Goal: Information Seeking & Learning: Check status

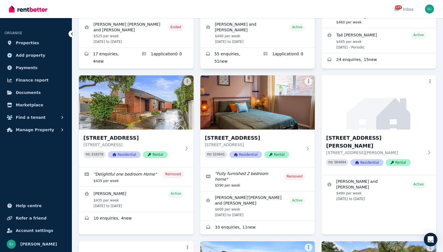
scroll to position [156, 0]
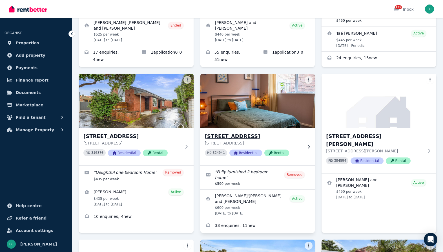
click at [306, 144] on icon at bounding box center [309, 146] width 6 height 5
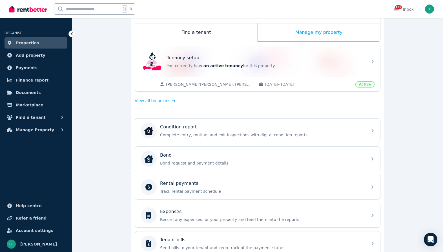
scroll to position [93, 0]
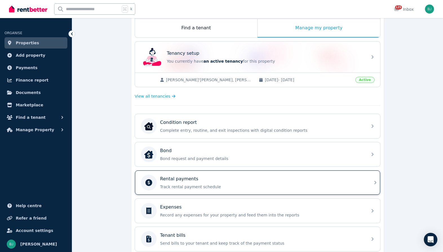
click at [281, 184] on p "Track rental payment schedule" at bounding box center [262, 187] width 204 height 6
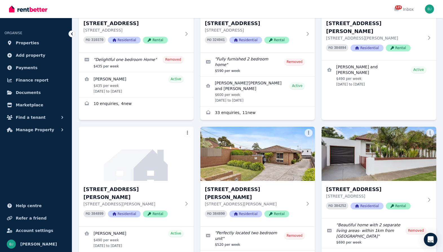
scroll to position [288, 0]
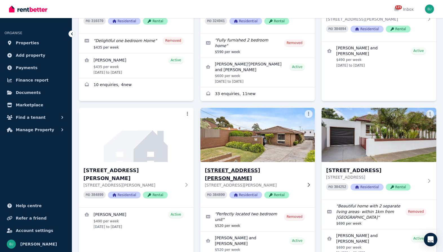
click at [229, 166] on h3 "[STREET_ADDRESS][PERSON_NAME]" at bounding box center [254, 174] width 98 height 16
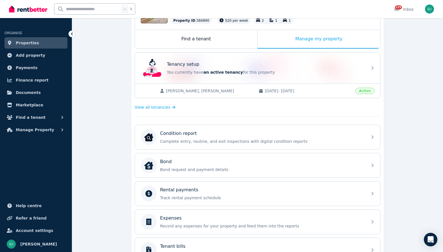
scroll to position [102, 0]
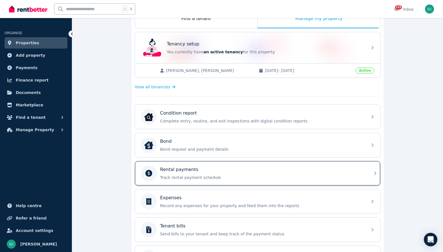
click at [250, 176] on p "Track rental payment schedule" at bounding box center [262, 178] width 204 height 6
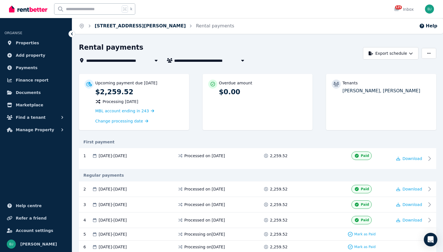
click at [132, 27] on link "[STREET_ADDRESS][PERSON_NAME]" at bounding box center [140, 25] width 91 height 5
